Goal: Transaction & Acquisition: Purchase product/service

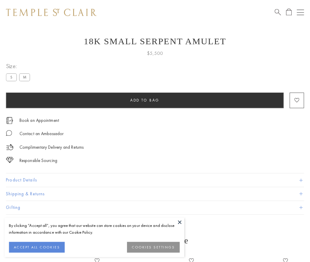
scroll to position [10, 0]
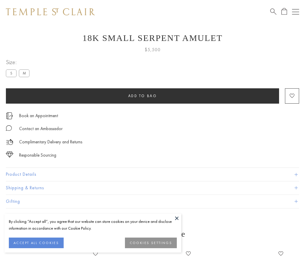
click at [142, 96] on span "Add to bag" at bounding box center [142, 95] width 29 height 5
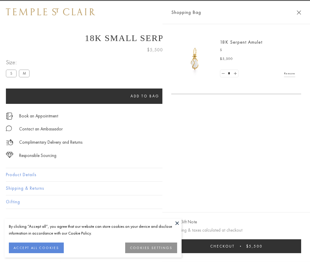
click at [289, 246] on button "Checkout $5,500" at bounding box center [236, 246] width 130 height 14
